Goal: Find specific page/section: Find specific page/section

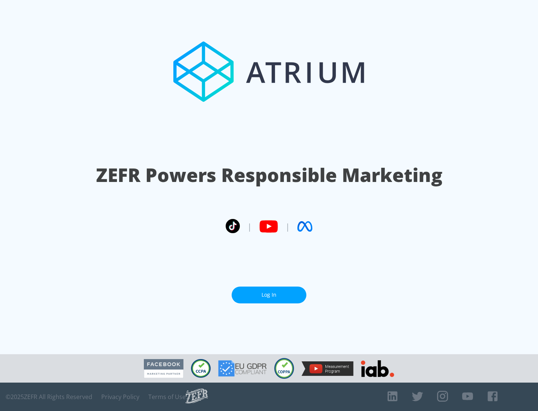
click at [269, 292] on link "Log In" at bounding box center [268, 294] width 75 height 17
